Goal: Transaction & Acquisition: Purchase product/service

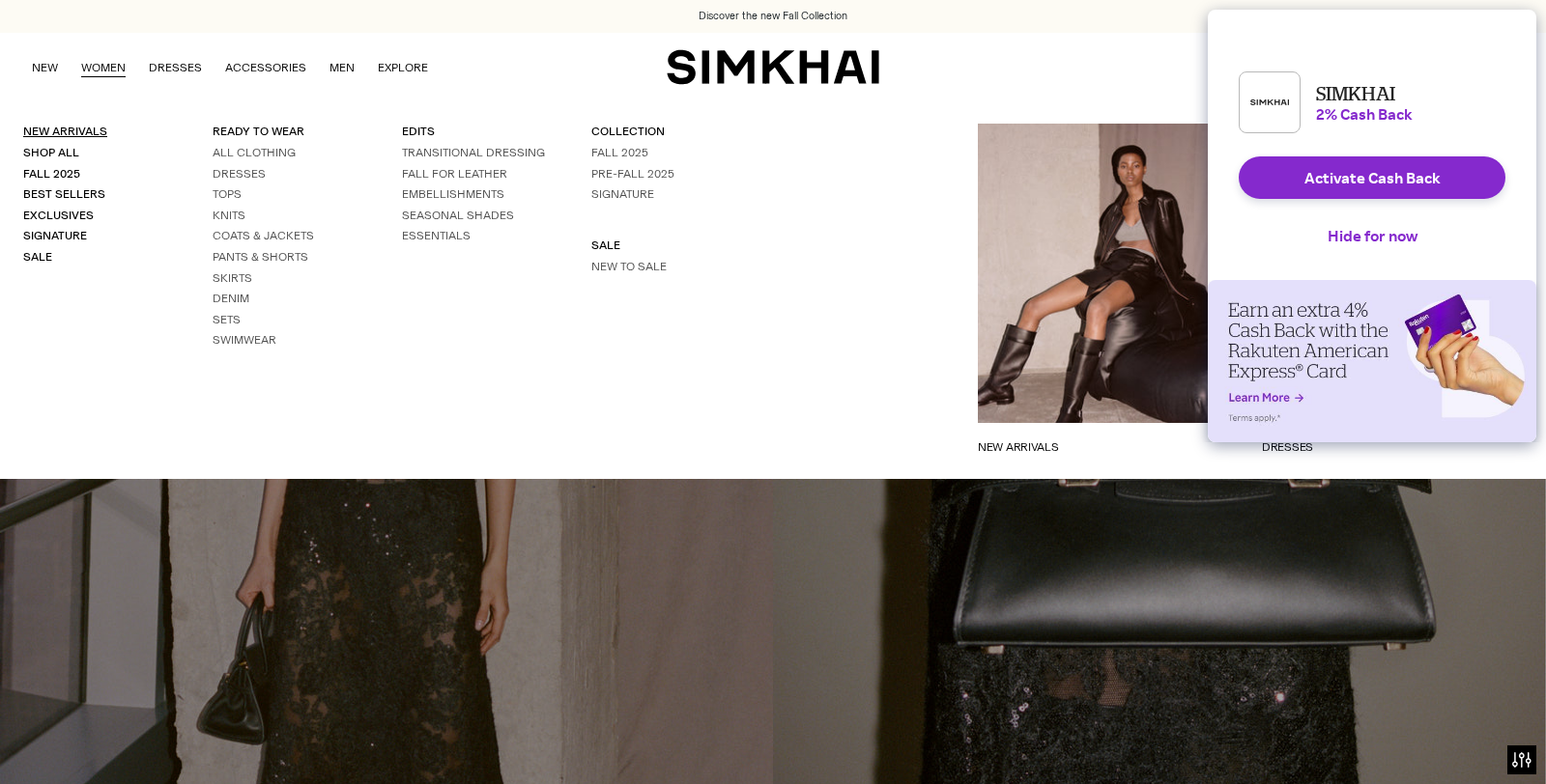
click at [69, 127] on link "New Arrivals" at bounding box center [65, 131] width 84 height 14
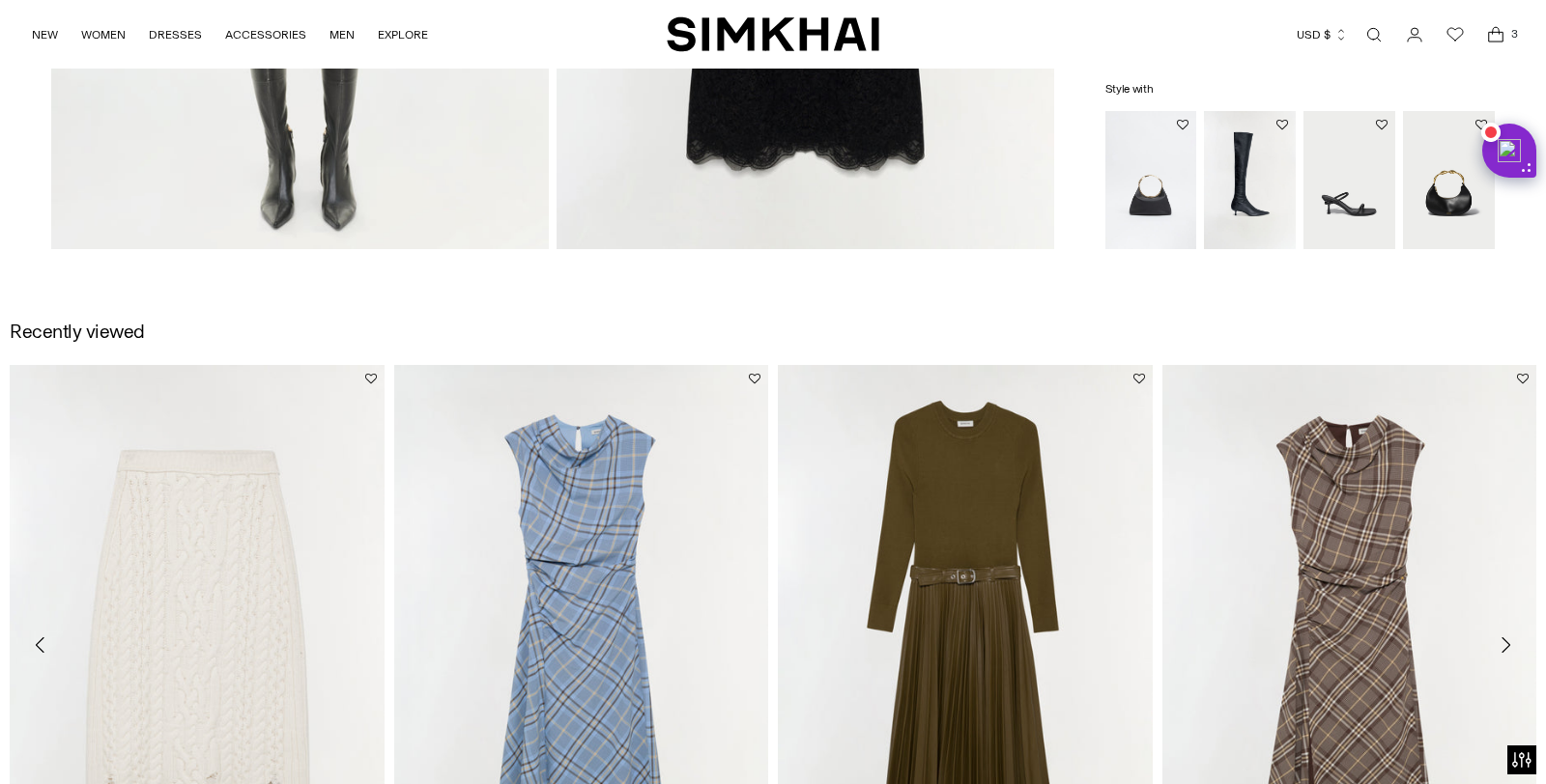
scroll to position [2166, 0]
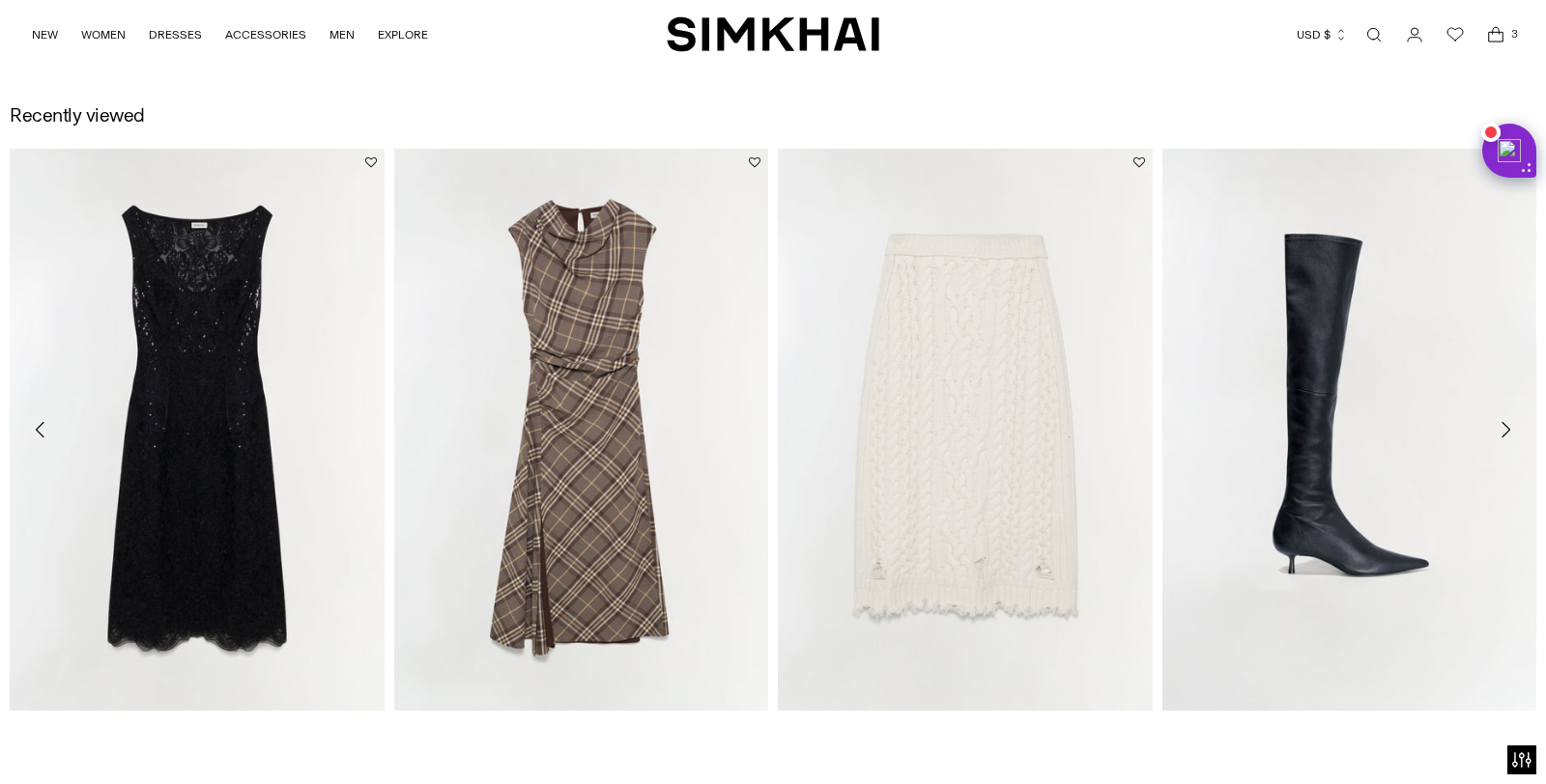
scroll to position [3098, 0]
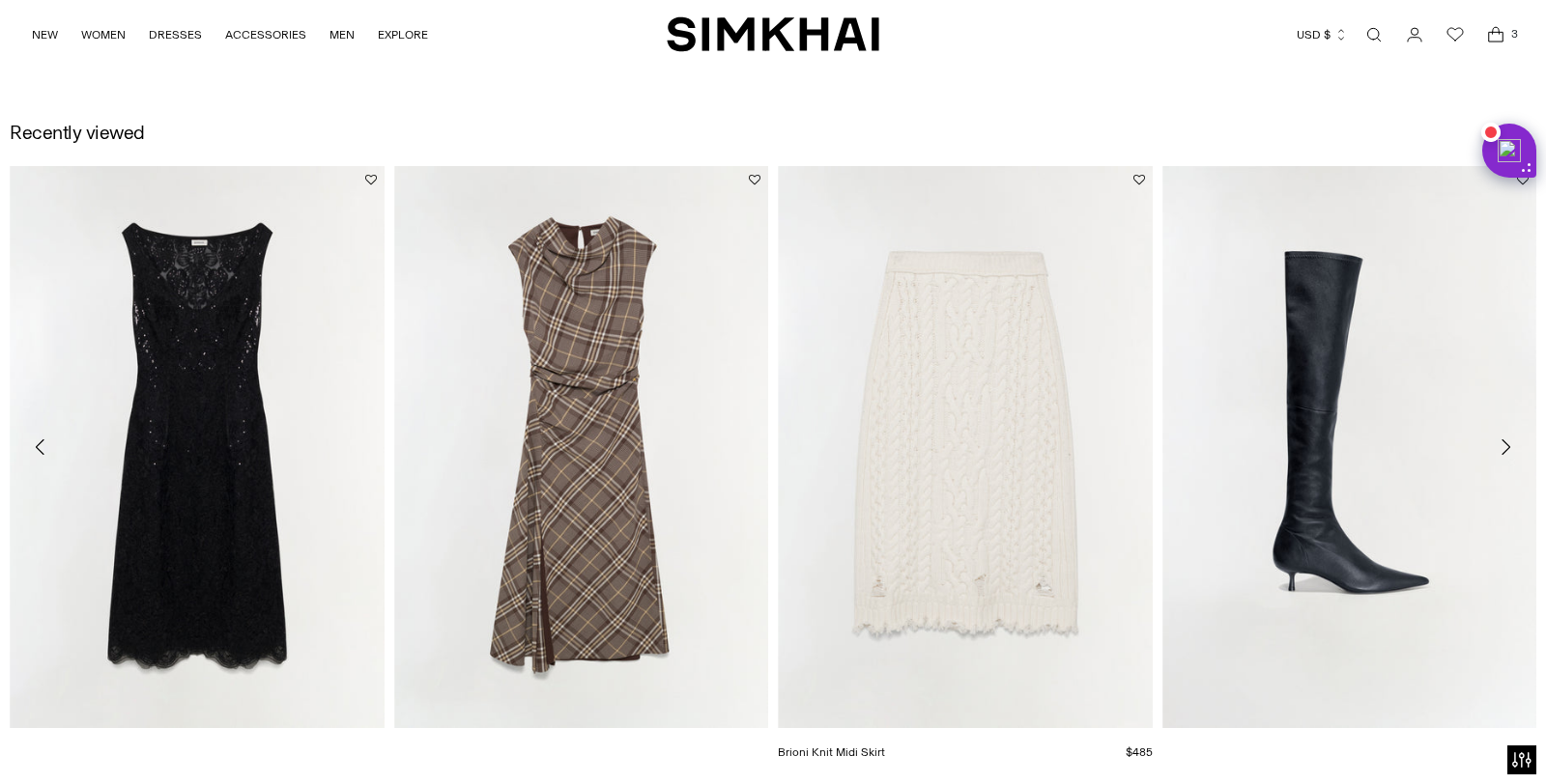
click at [885, 745] on link "Brioni Knit Midi Skirt" at bounding box center [831, 752] width 107 height 14
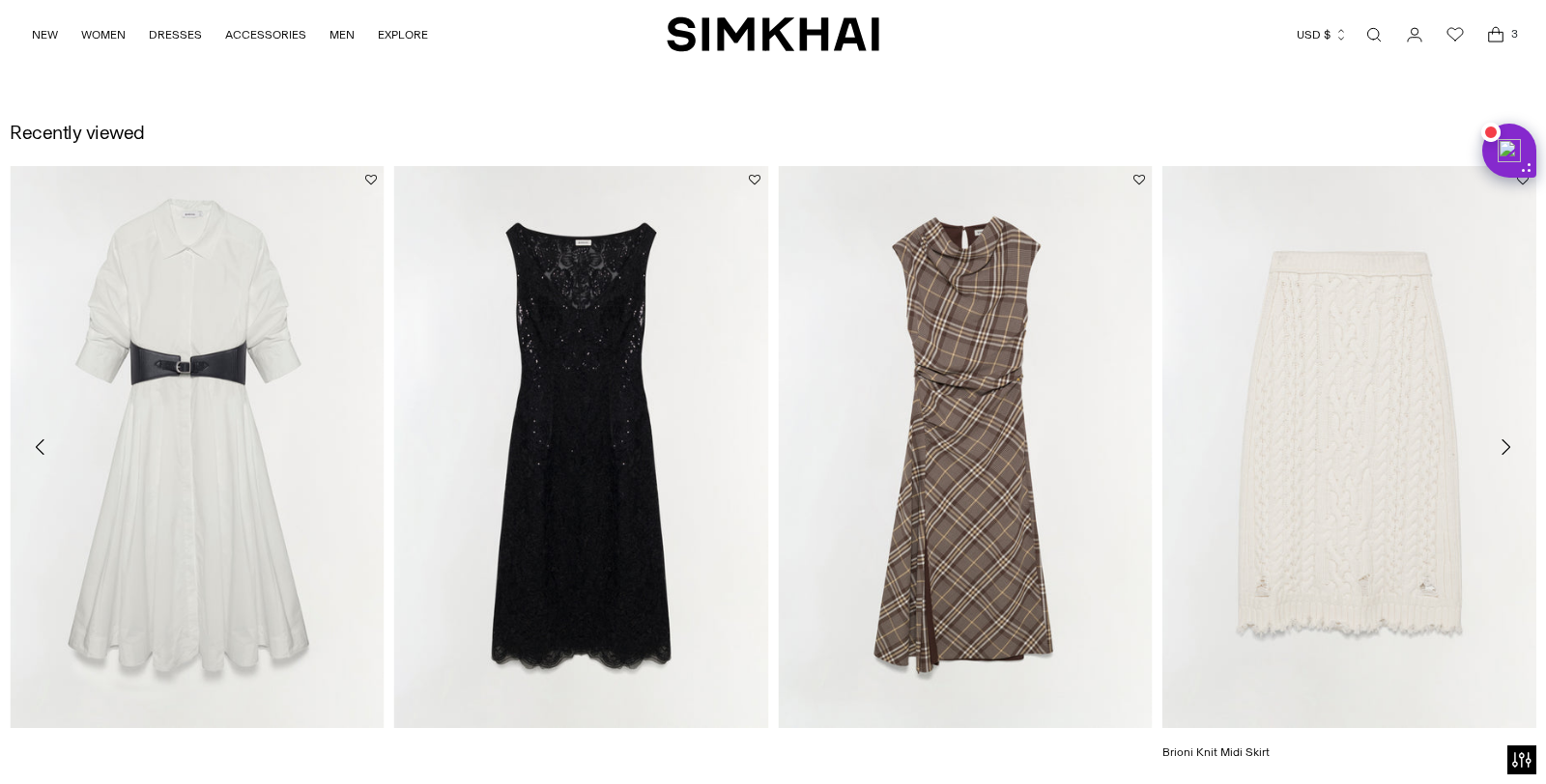
click at [1269, 745] on link "Brioni Knit Midi Skirt" at bounding box center [1215, 752] width 107 height 14
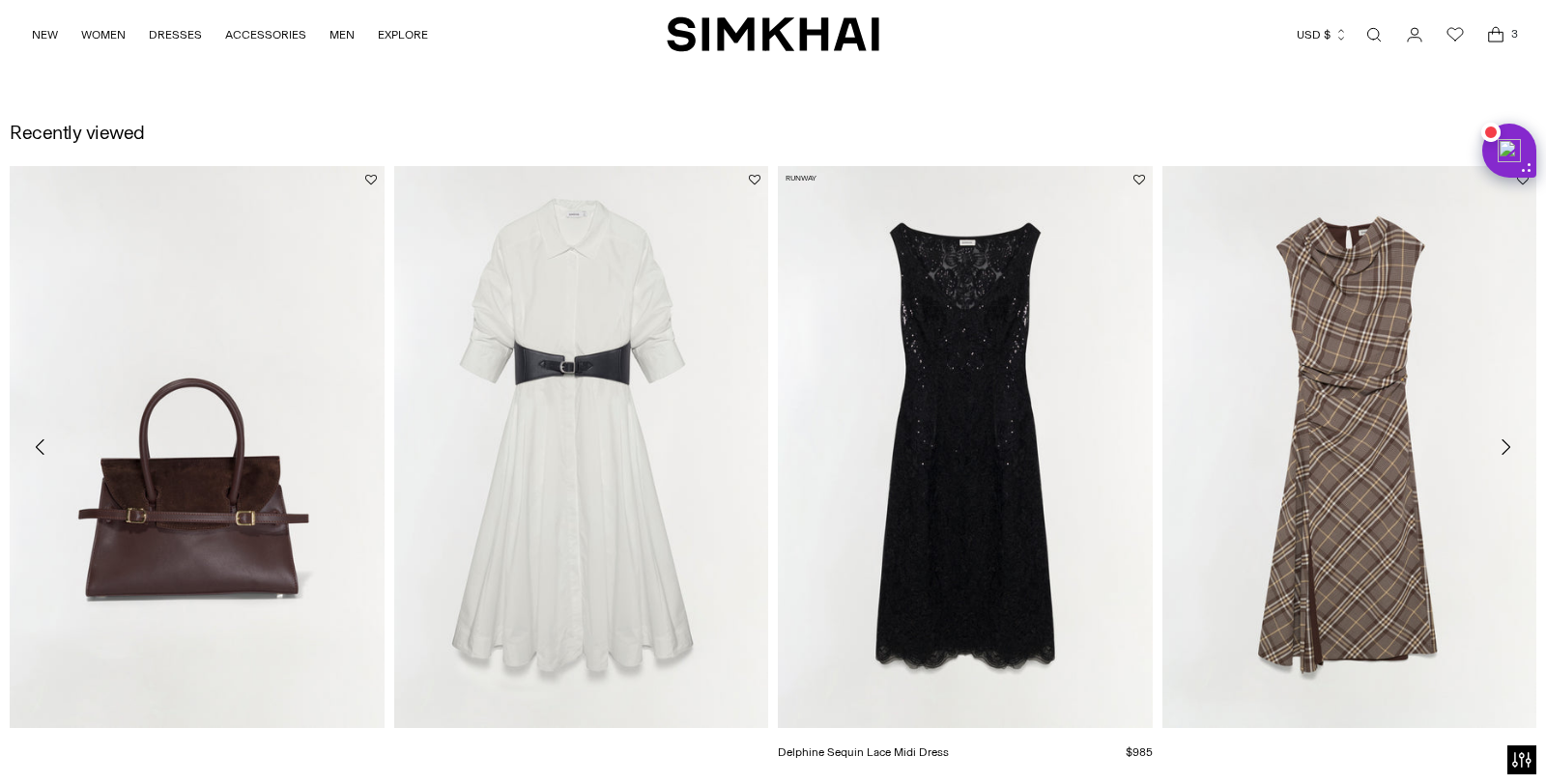
click at [900, 745] on link "Delphine Sequin Lace Midi Dress" at bounding box center [862, 752] width 171 height 14
